Goal: Information Seeking & Learning: Learn about a topic

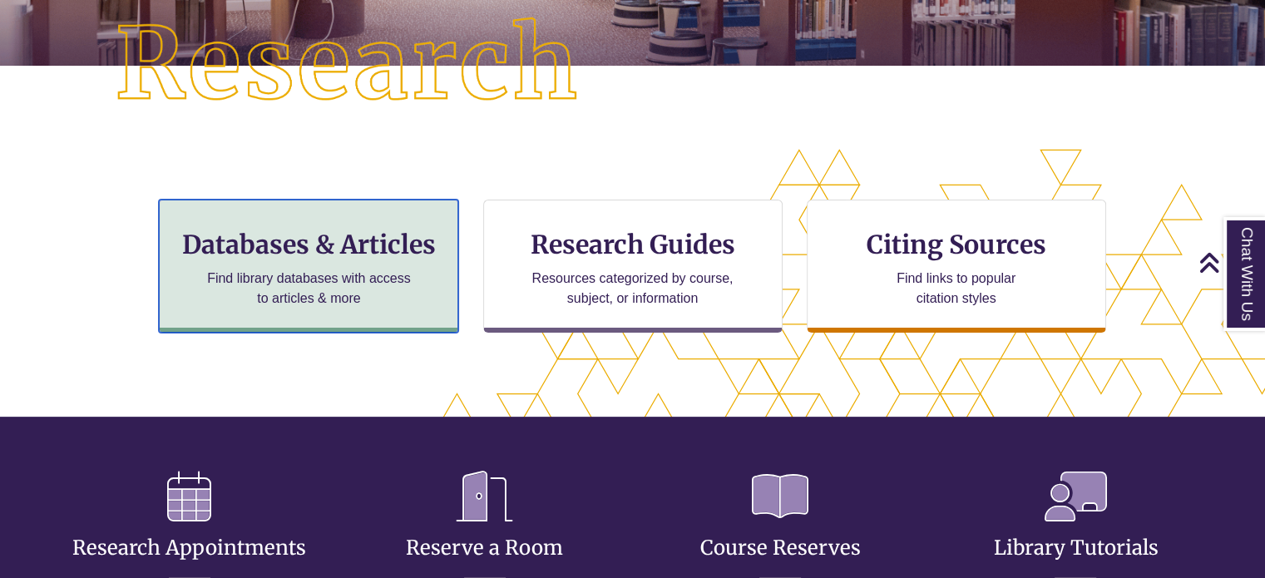
click at [386, 302] on p "Find library databases with access to articles & more" at bounding box center [308, 289] width 217 height 40
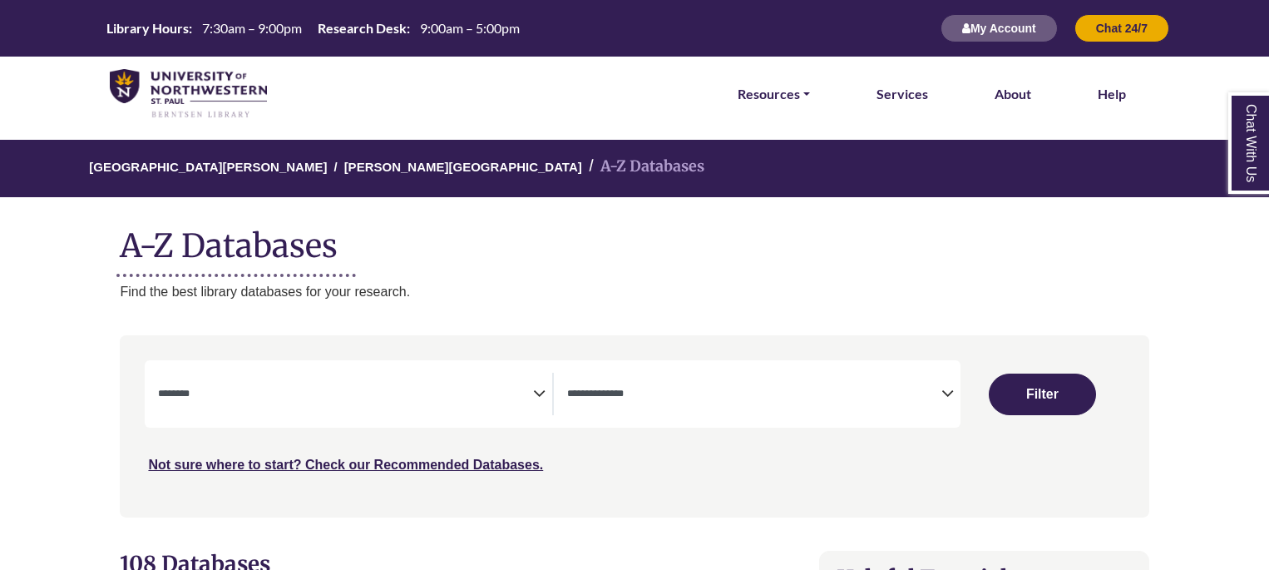
select select "Database Subject Filter"
select select "Database Types Filter"
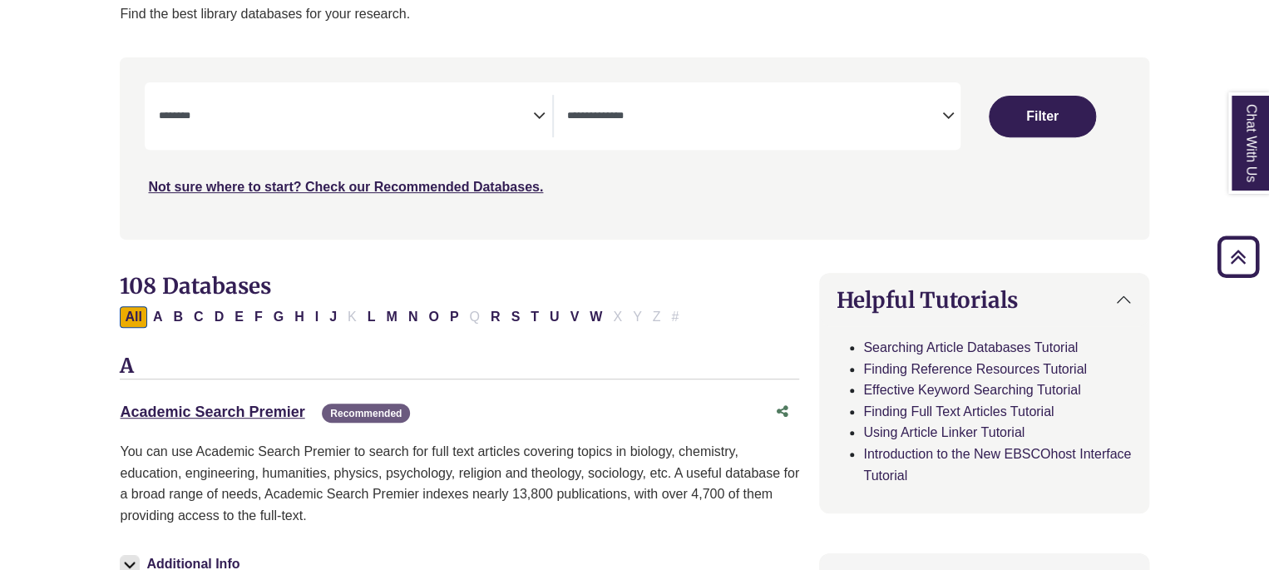
scroll to position [249, 0]
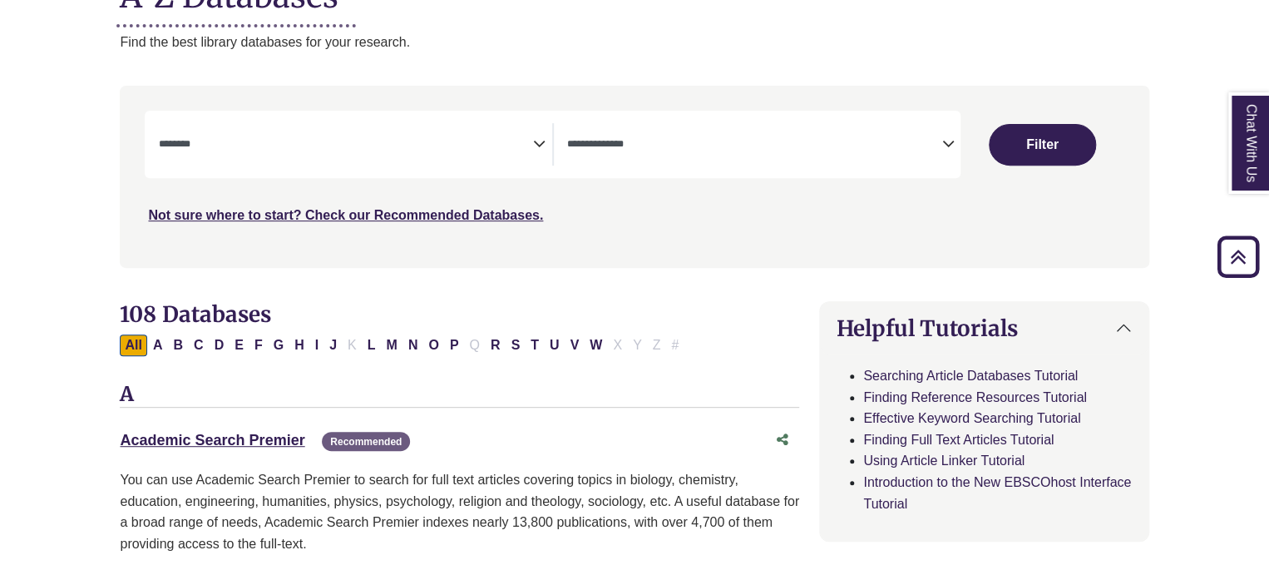
click at [539, 140] on icon "Search filters" at bounding box center [539, 141] width 12 height 25
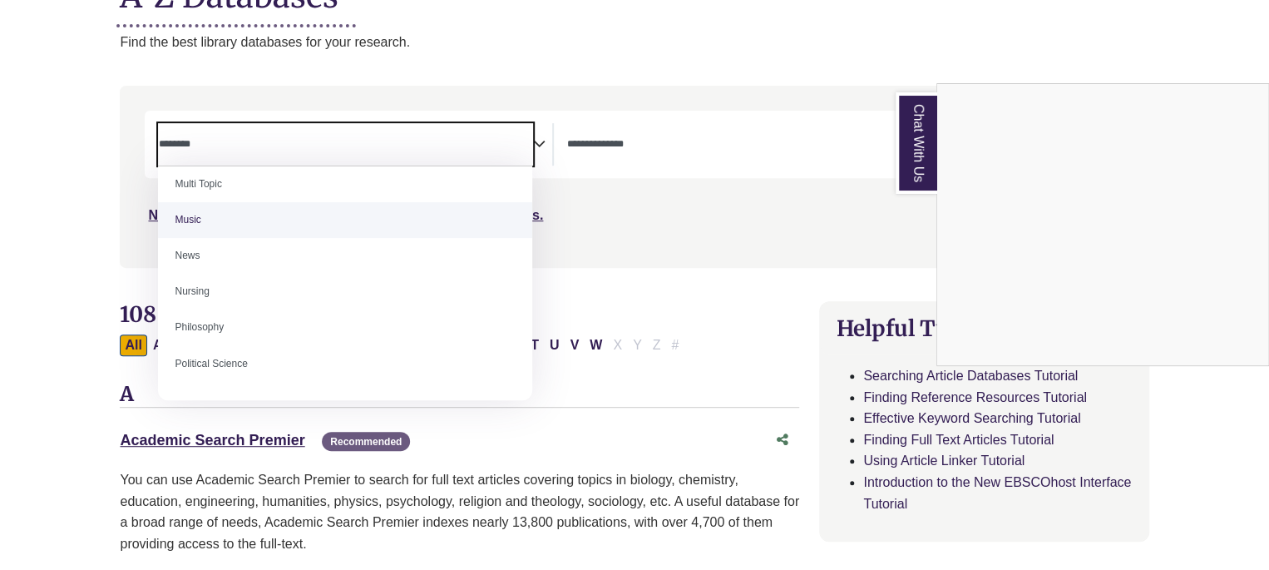
scroll to position [1164, 0]
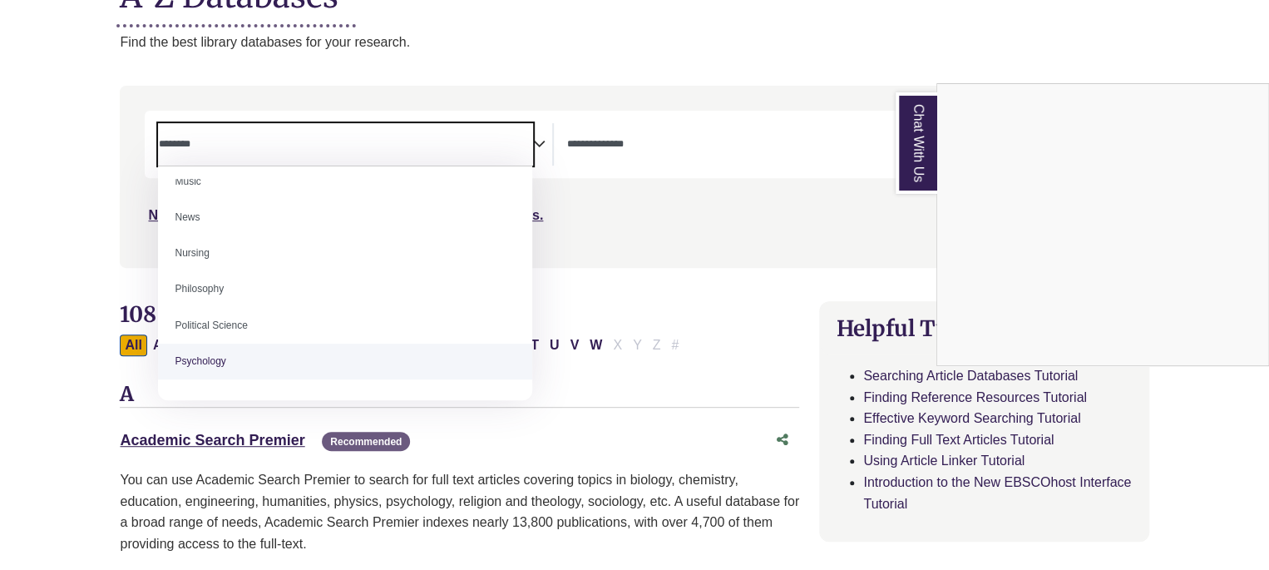
select select "*****"
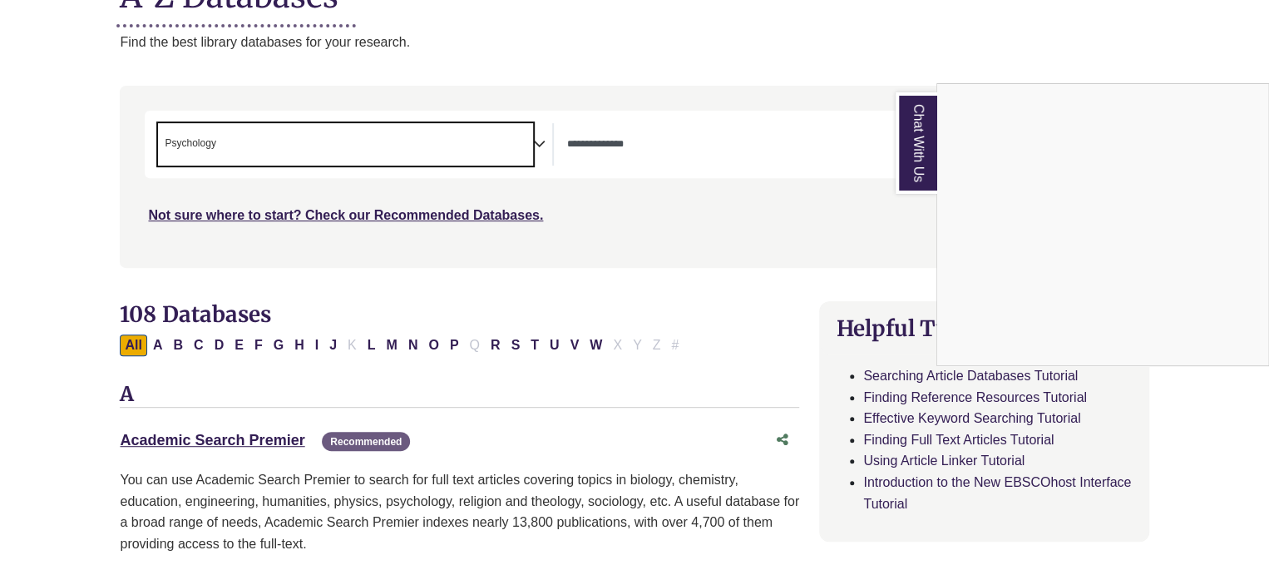
scroll to position [596, 0]
click at [588, 146] on div "Chat With Us" at bounding box center [634, 285] width 1269 height 570
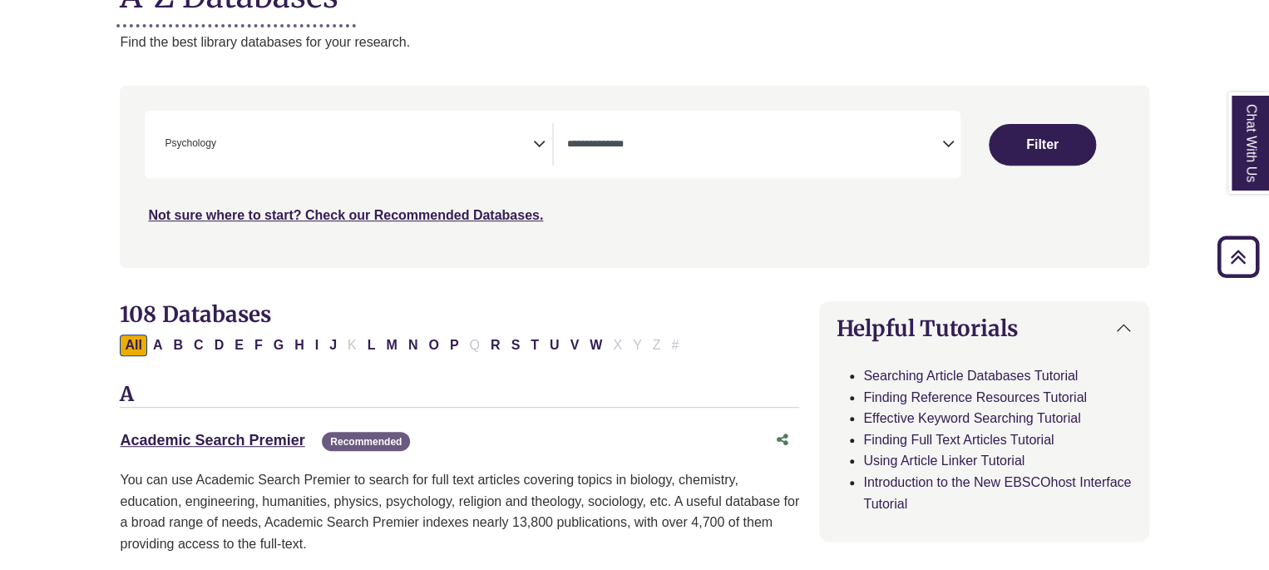
click at [588, 146] on textarea "Search" at bounding box center [754, 145] width 374 height 13
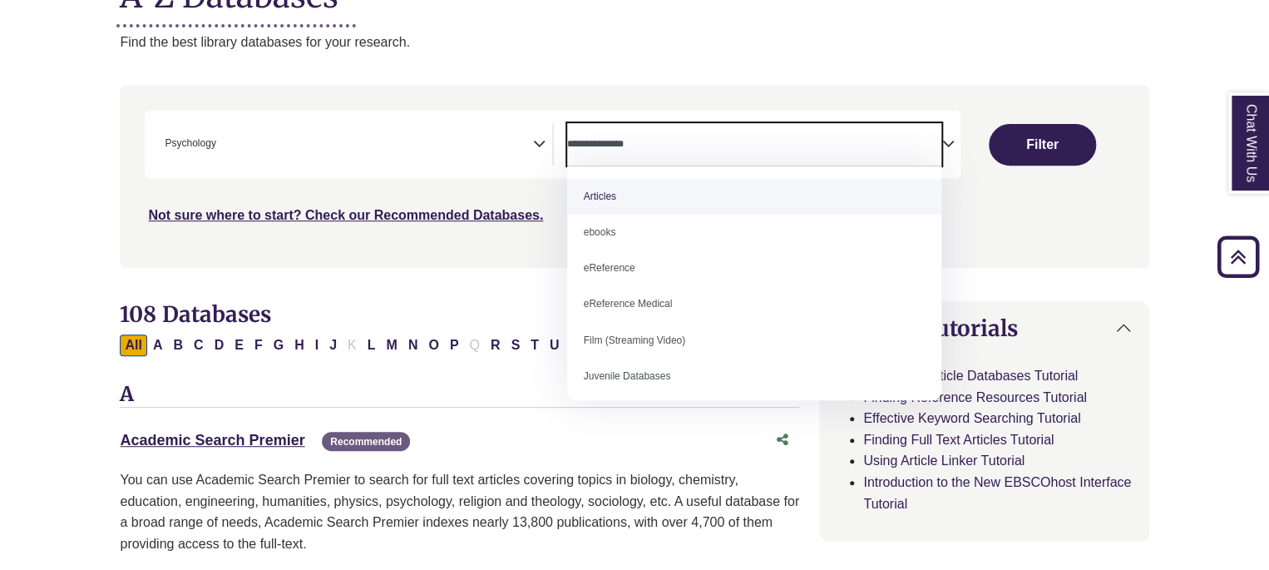
select select "*****"
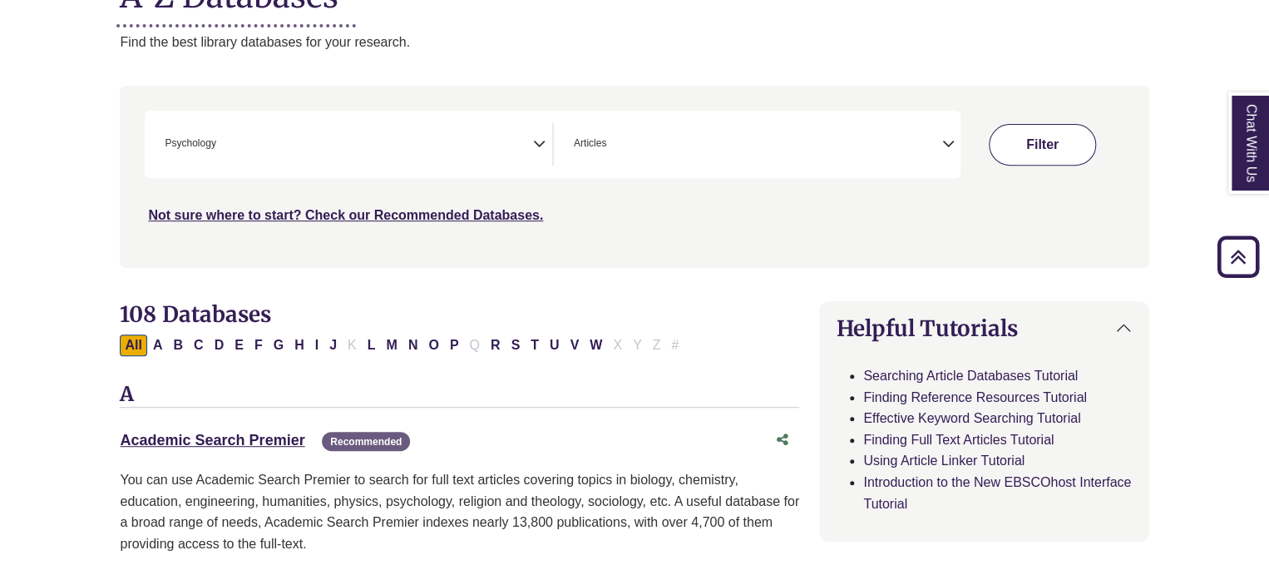
click at [1039, 136] on button "Filter" at bounding box center [1042, 145] width 107 height 42
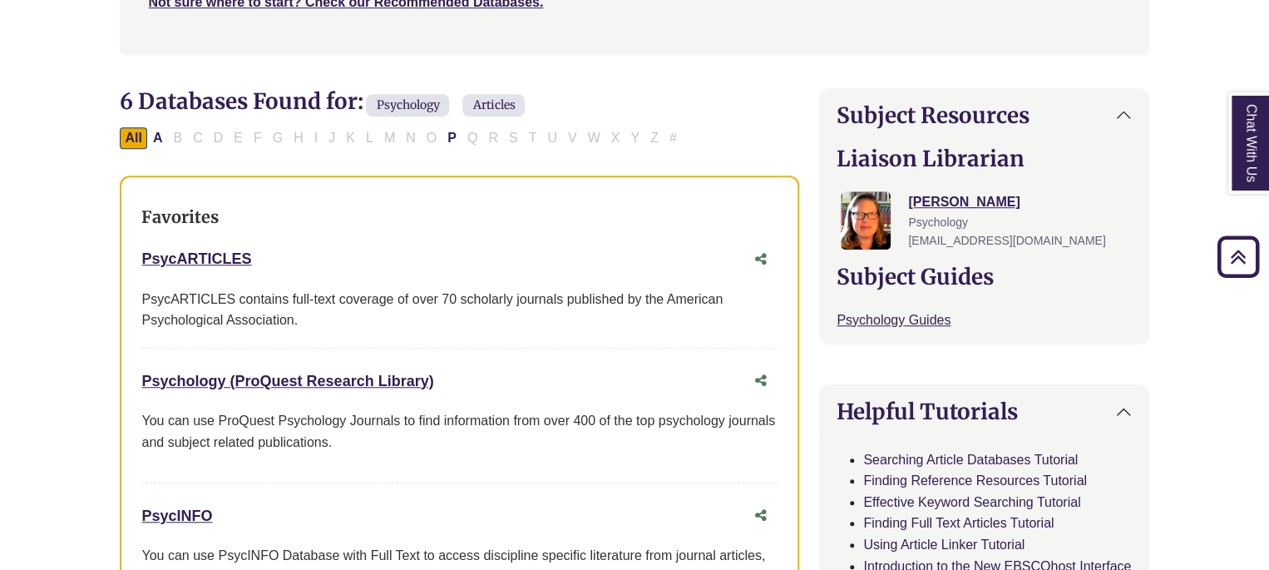
scroll to position [416, 0]
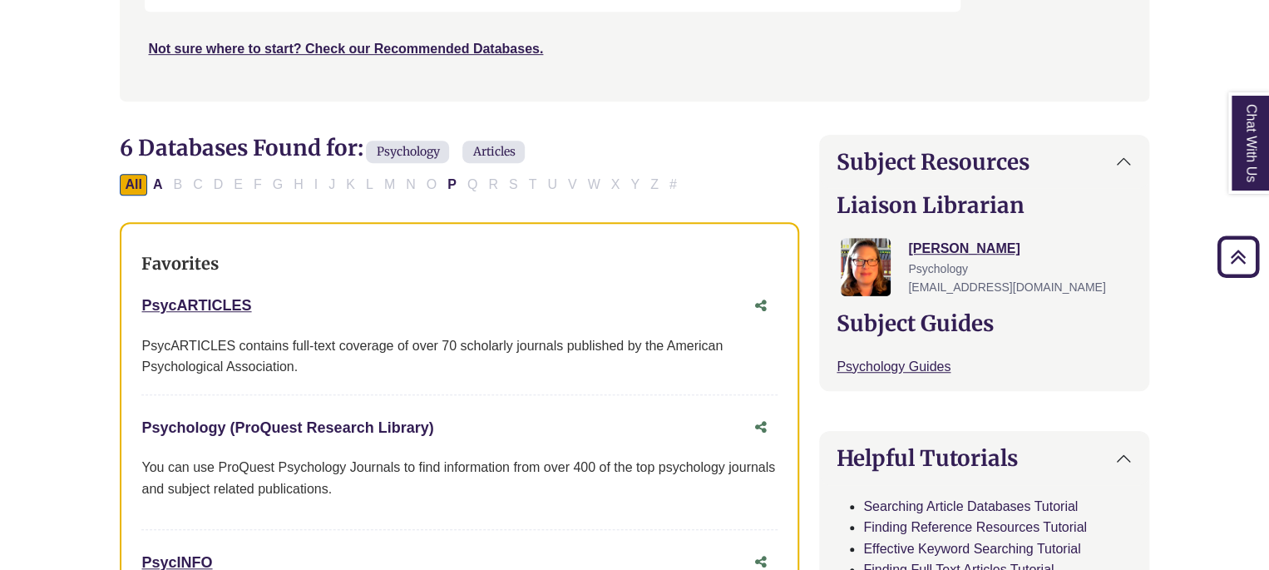
click at [367, 428] on link "Psychology (ProQuest Research Library) This link opens in a new window" at bounding box center [287, 427] width 292 height 17
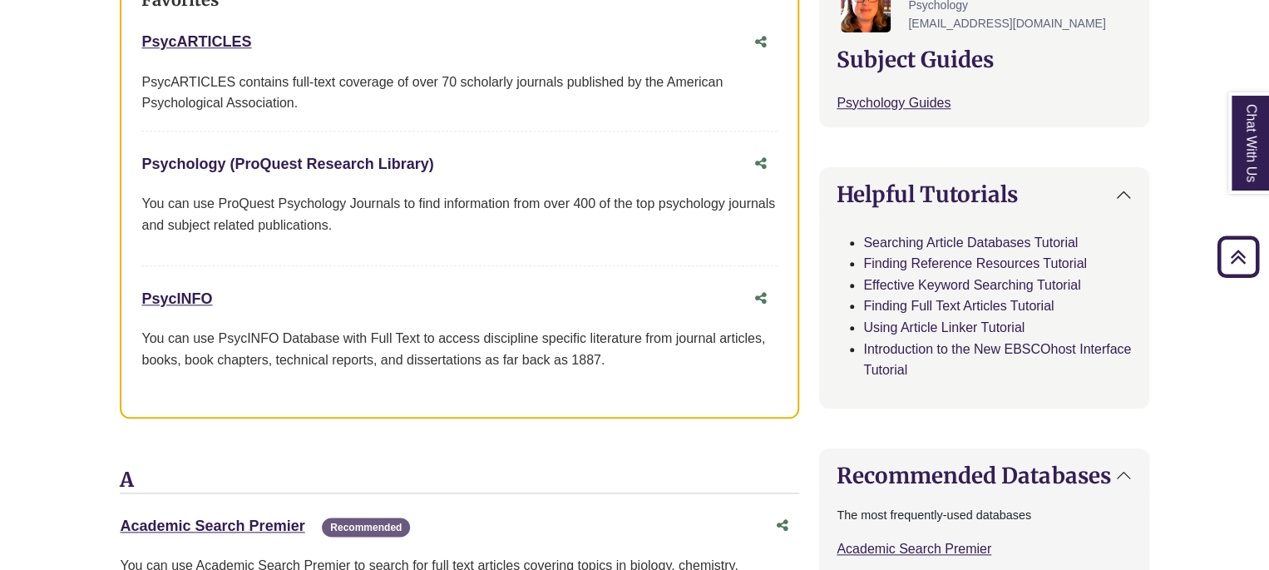
scroll to position [832, 0]
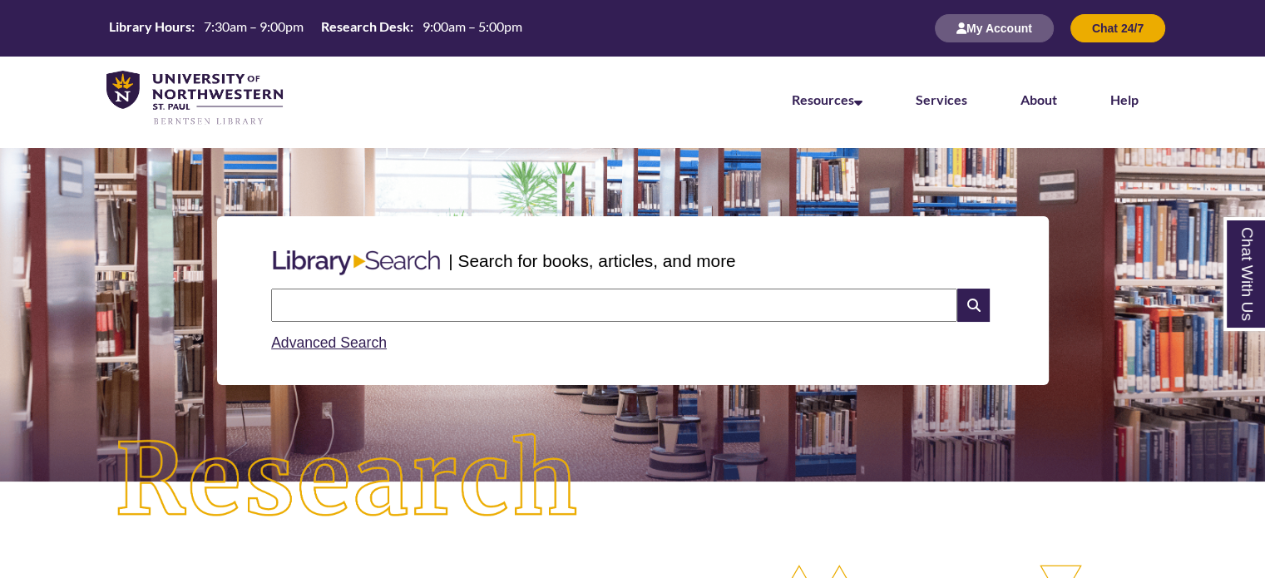
click at [446, 295] on input "text" at bounding box center [614, 305] width 686 height 33
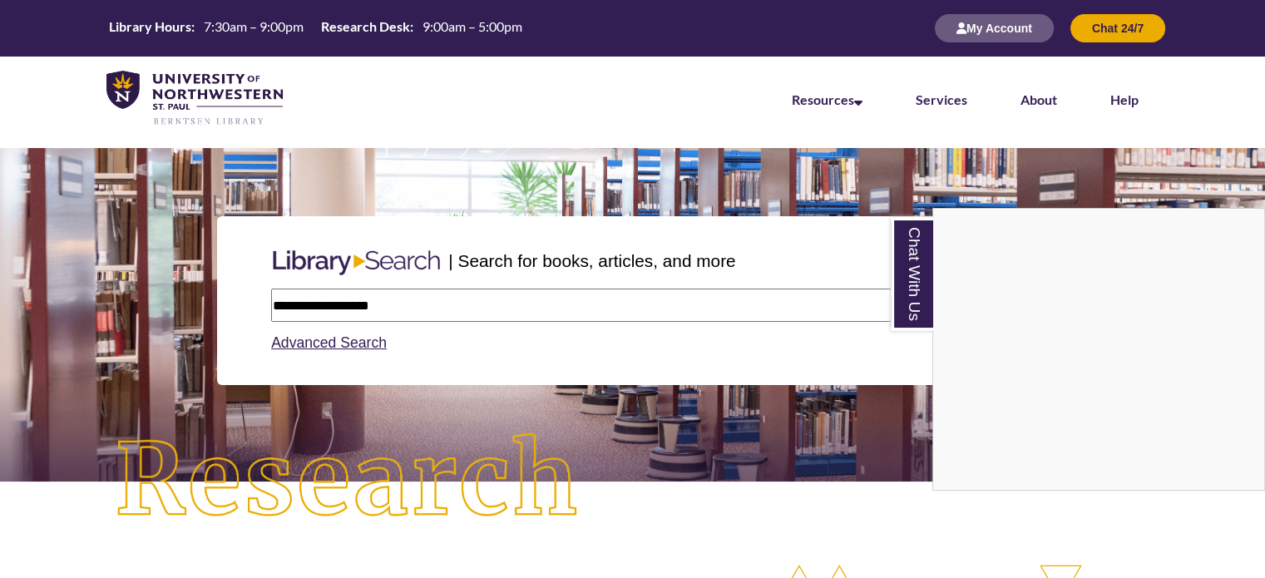
type input "**********"
